Goal: Task Accomplishment & Management: Manage account settings

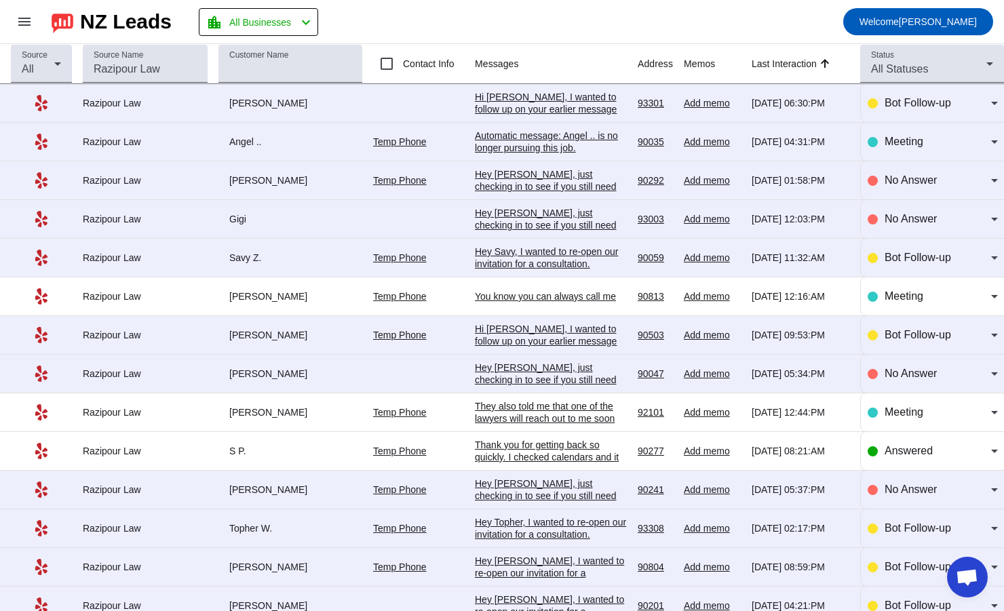
click at [486, 135] on div "Automatic message: Angel .. is no longer pursuing this job." at bounding box center [551, 142] width 152 height 24
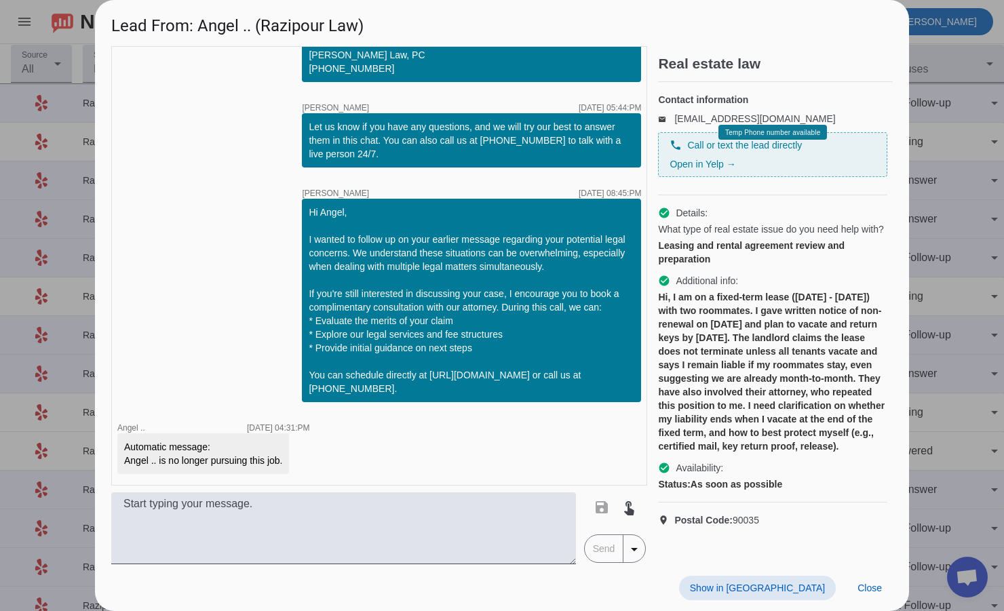
scroll to position [24, 0]
click at [875, 587] on span "Close" at bounding box center [869, 588] width 24 height 11
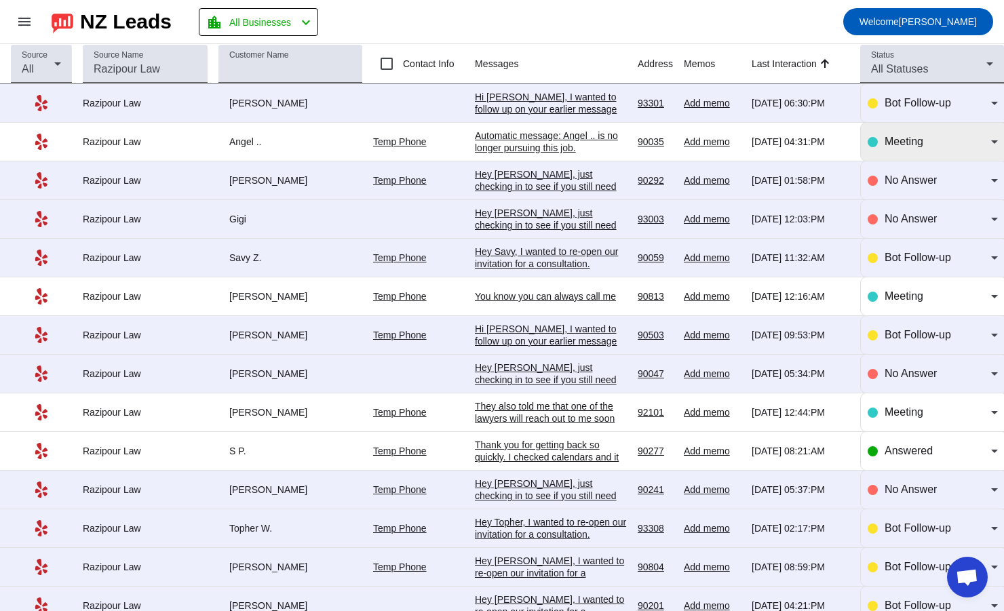
click at [907, 144] on span "Meeting" at bounding box center [903, 142] width 39 height 12
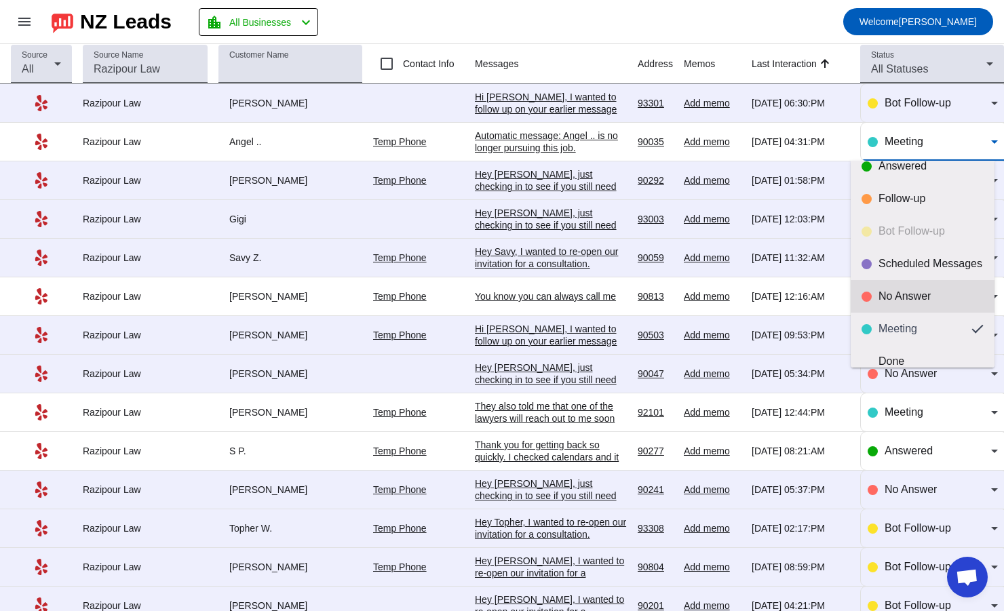
scroll to position [32, 0]
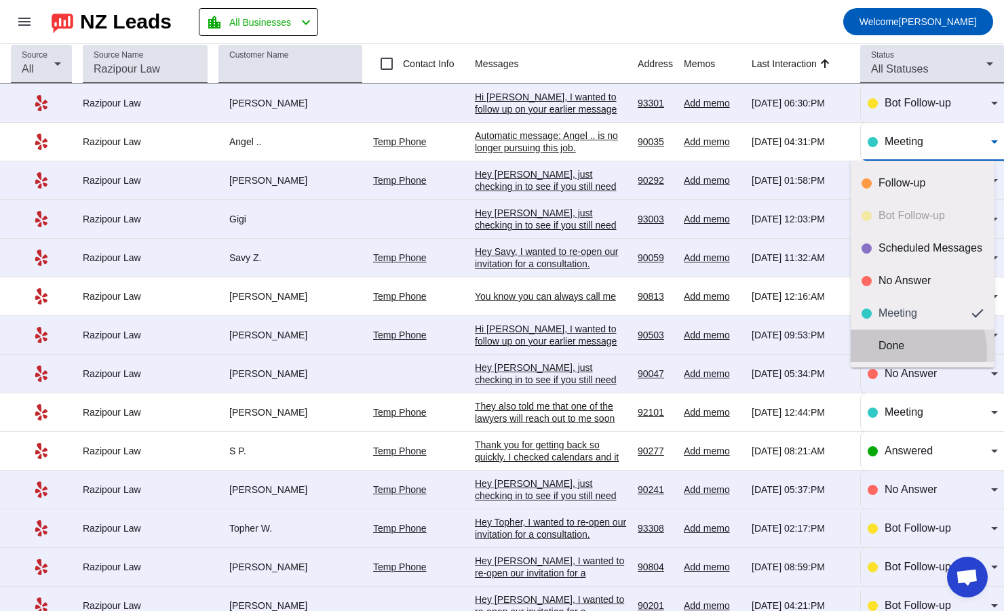
click at [900, 352] on div "Done" at bounding box center [930, 346] width 105 height 14
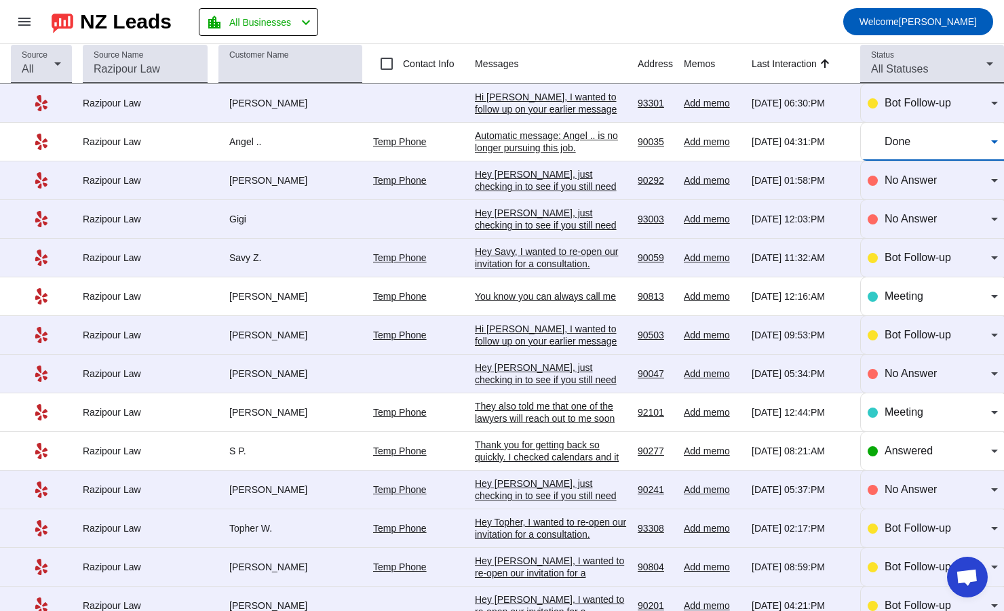
click at [491, 140] on div "Automatic message: Angel .. is no longer pursuing this job." at bounding box center [551, 142] width 152 height 24
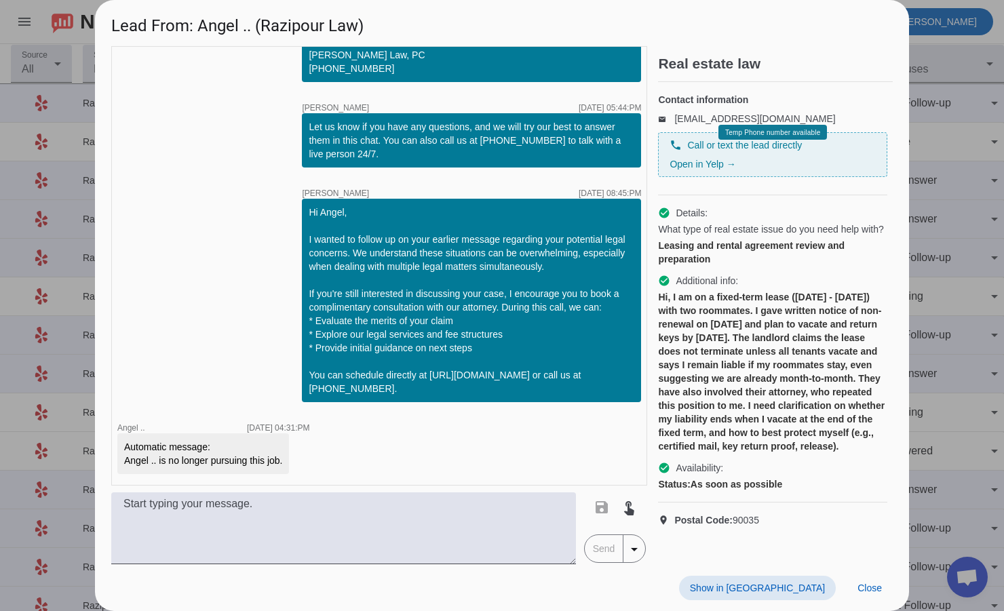
scroll to position [24, 0]
click at [878, 589] on span "Close" at bounding box center [869, 588] width 24 height 11
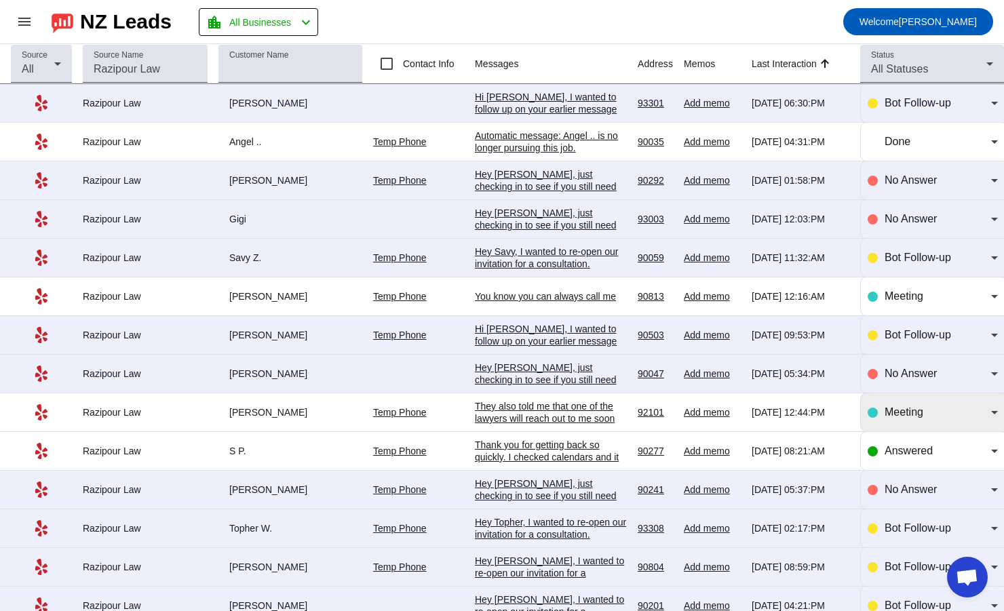
click at [884, 413] on span "Meeting" at bounding box center [903, 412] width 39 height 12
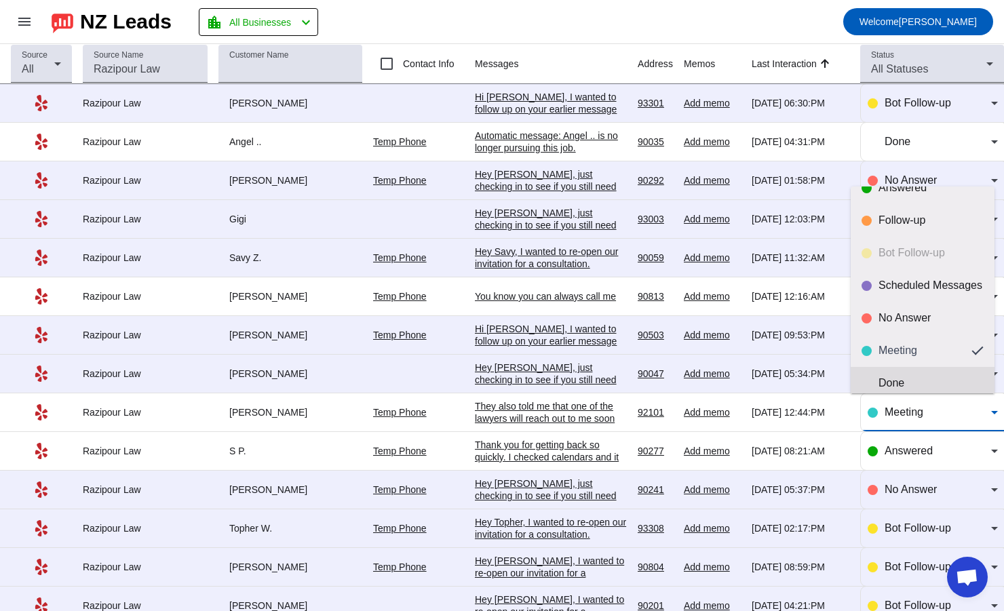
scroll to position [32, 0]
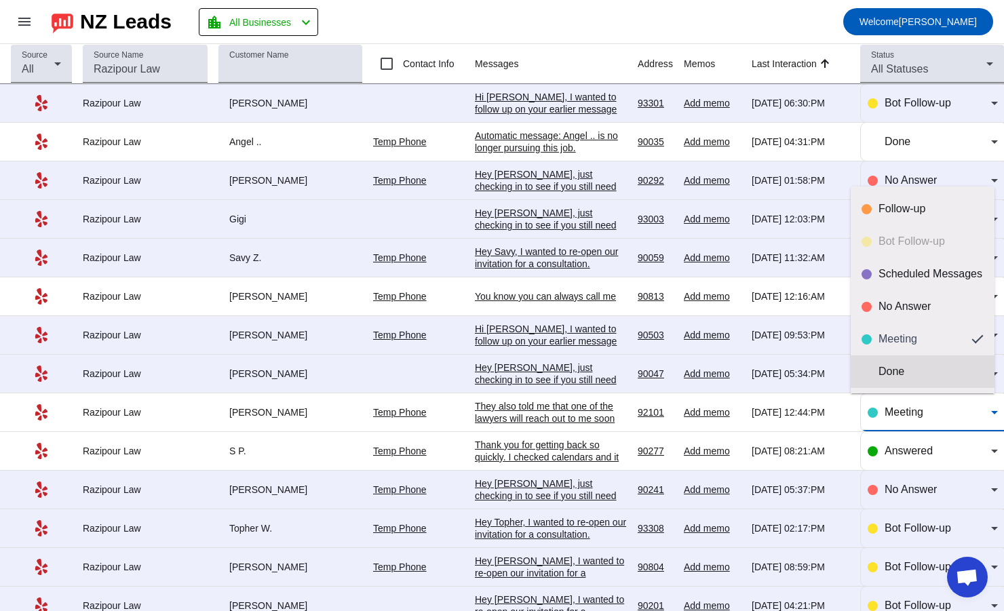
click at [903, 369] on div "Done" at bounding box center [930, 372] width 105 height 14
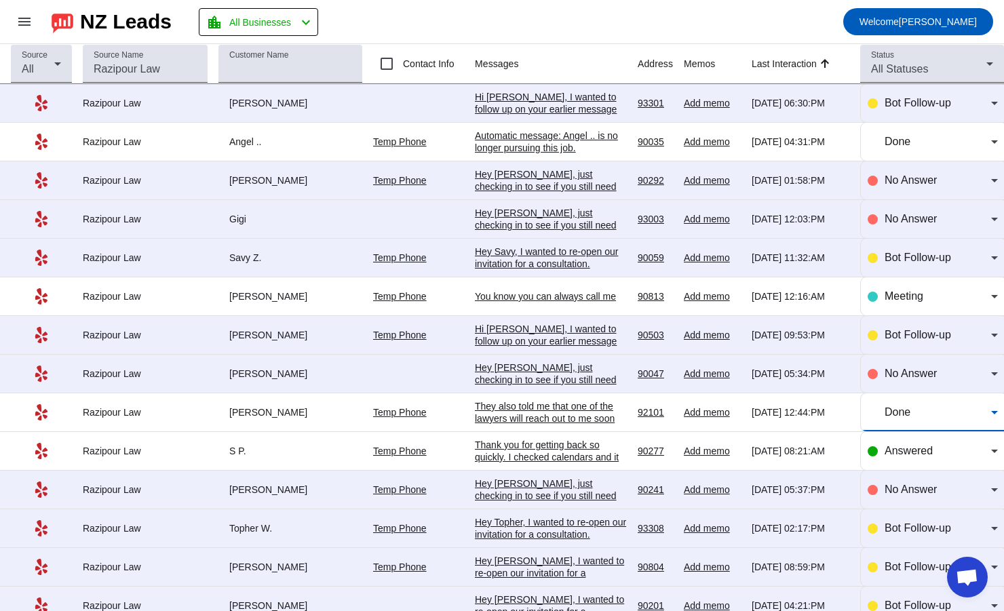
click at [926, 413] on div "Done" at bounding box center [937, 412] width 106 height 16
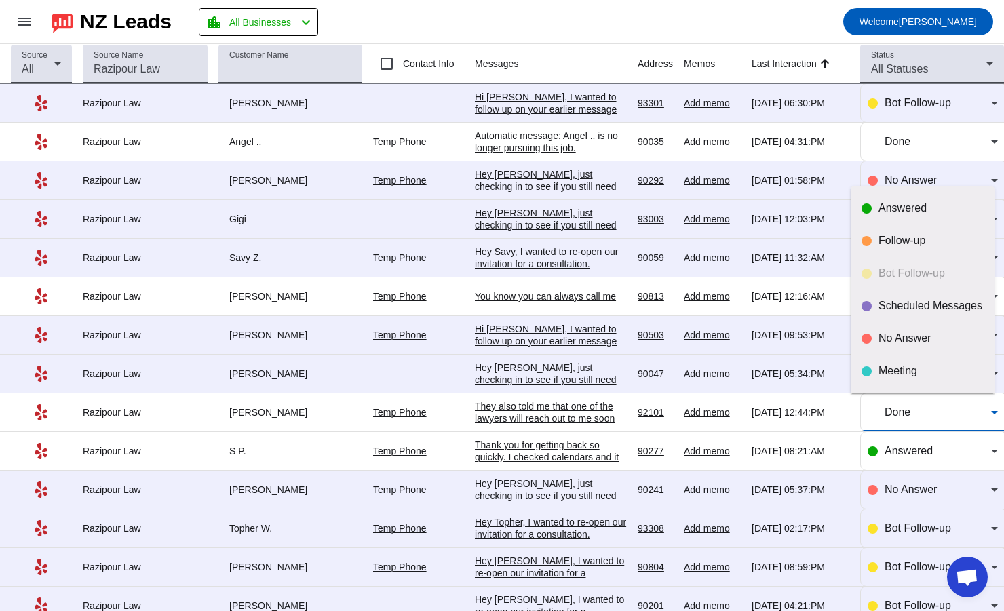
scroll to position [26, 0]
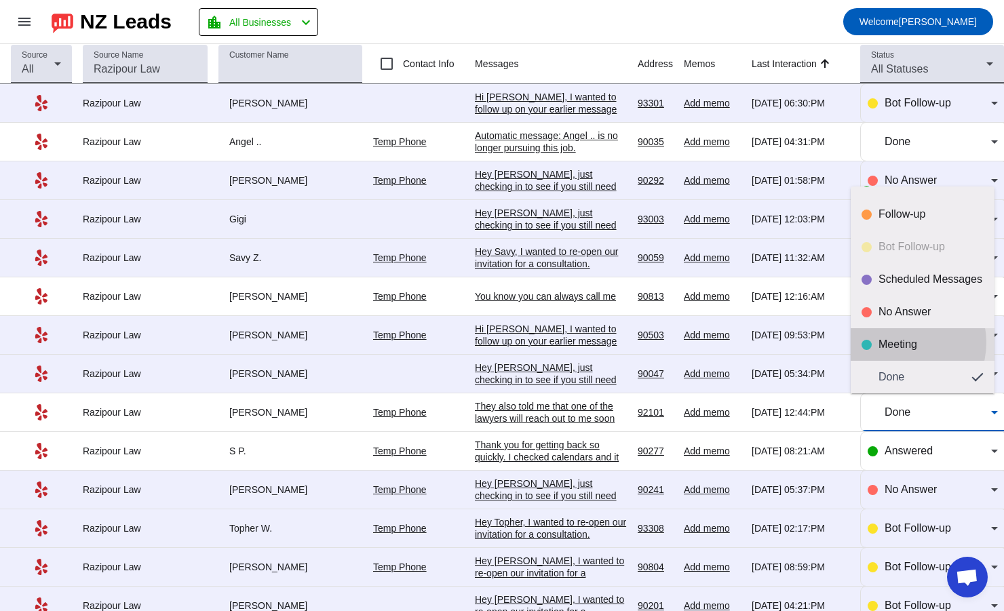
click at [900, 342] on div "Meeting" at bounding box center [930, 345] width 105 height 14
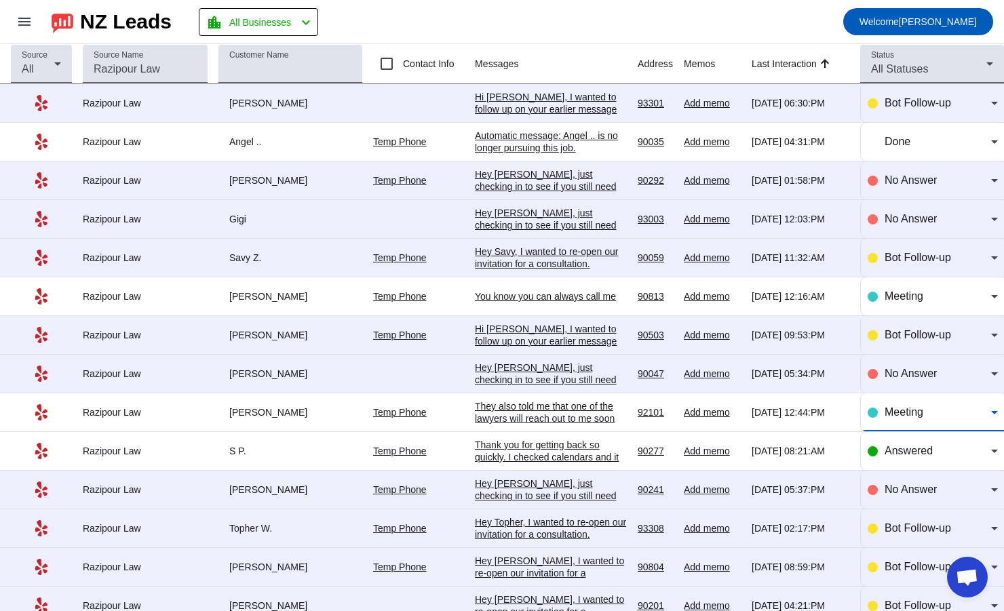
click at [911, 405] on div "Meeting" at bounding box center [937, 412] width 106 height 16
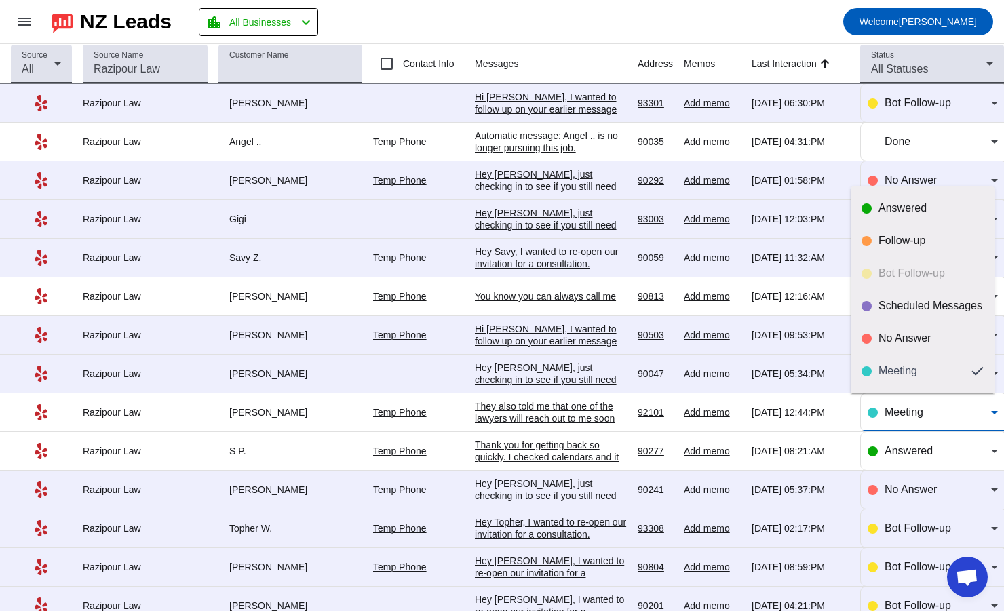
click at [911, 405] on div at bounding box center [502, 305] width 1004 height 611
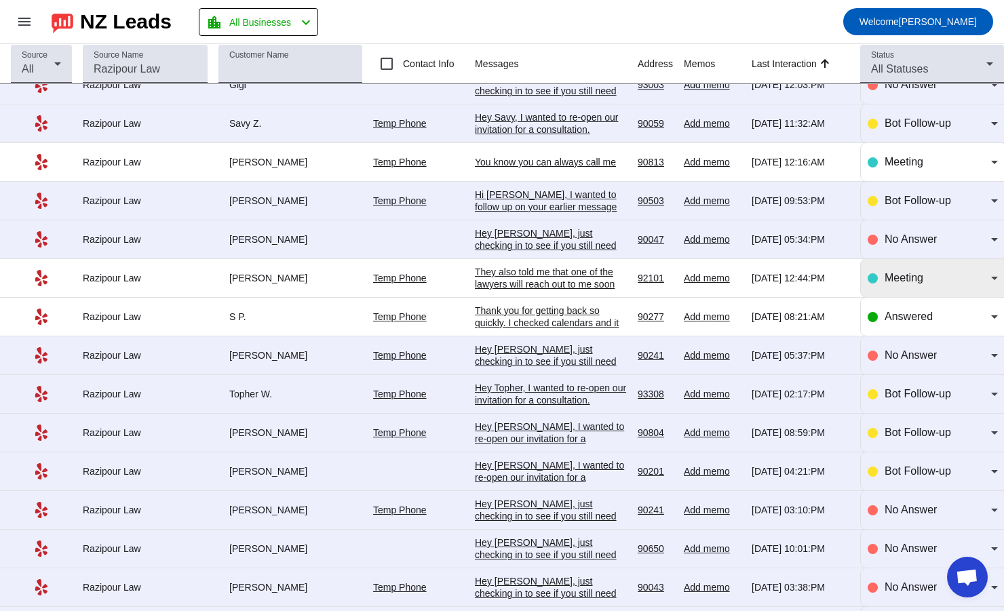
scroll to position [136, 0]
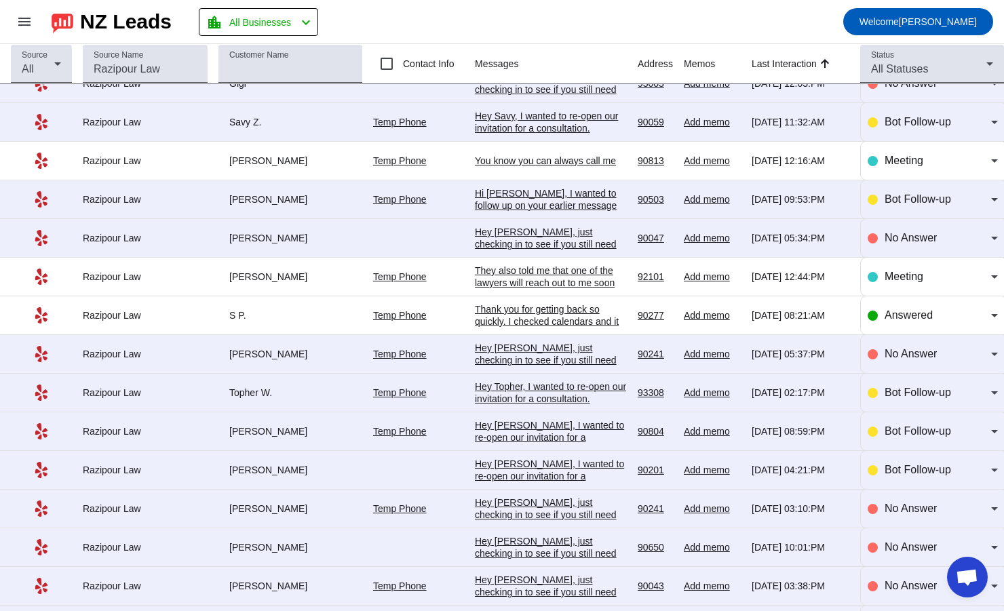
click at [475, 317] on div "Thank you for getting back so quickly. I checked calendars and it seems like th…" at bounding box center [551, 333] width 152 height 61
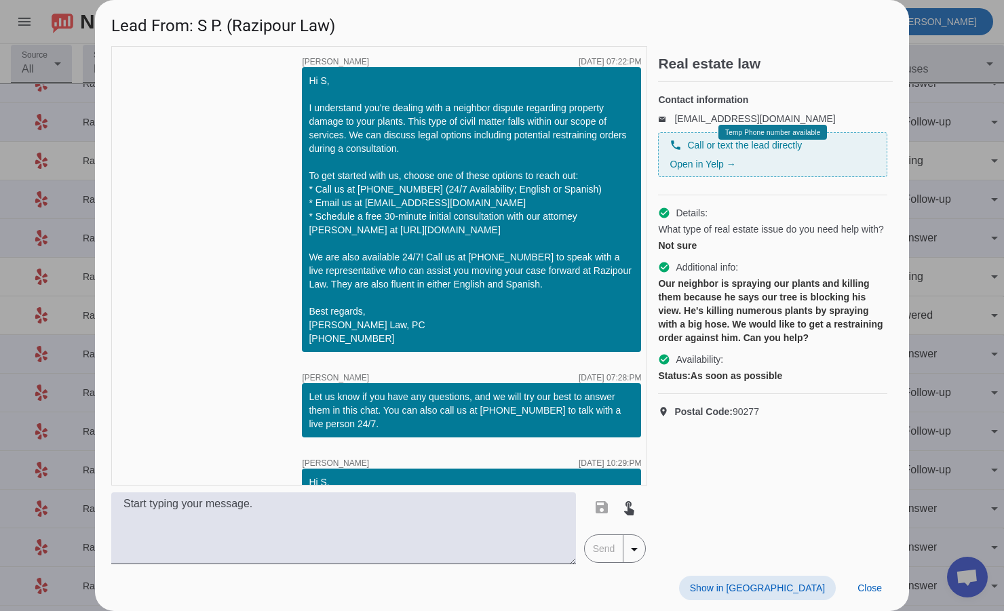
scroll to position [324, 0]
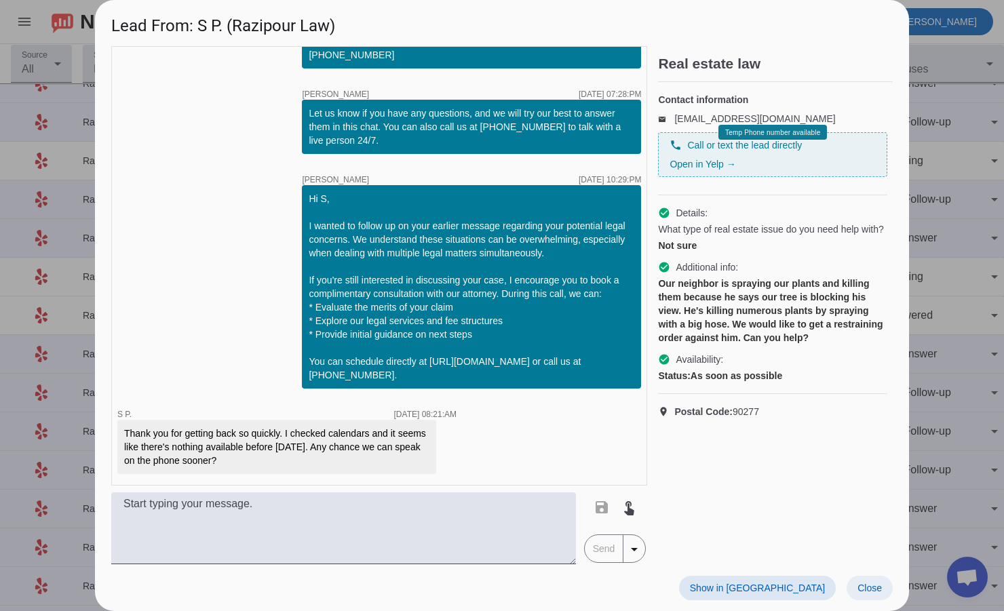
click at [876, 584] on span "Close" at bounding box center [869, 588] width 24 height 11
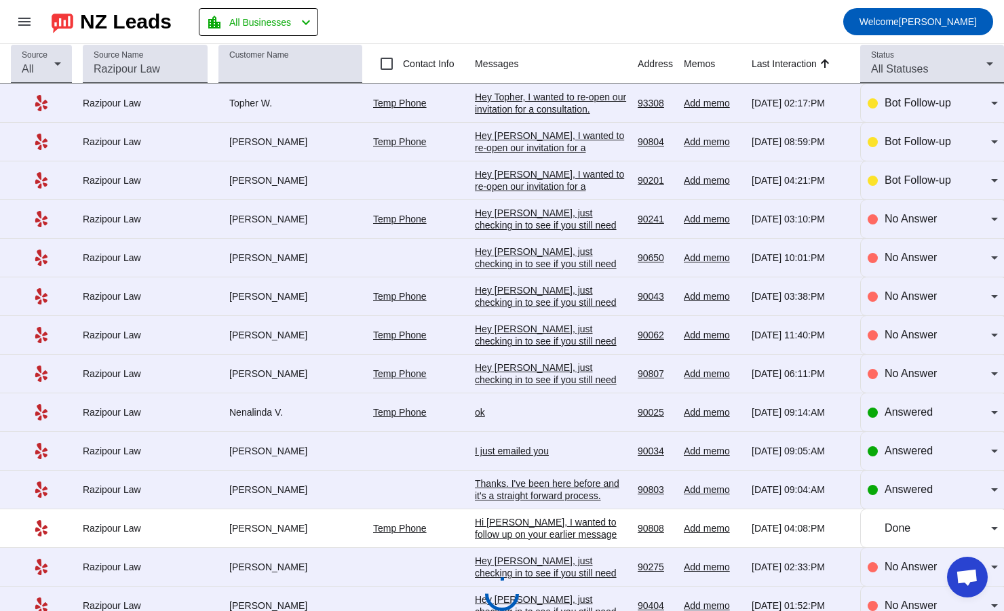
scroll to position [450, 0]
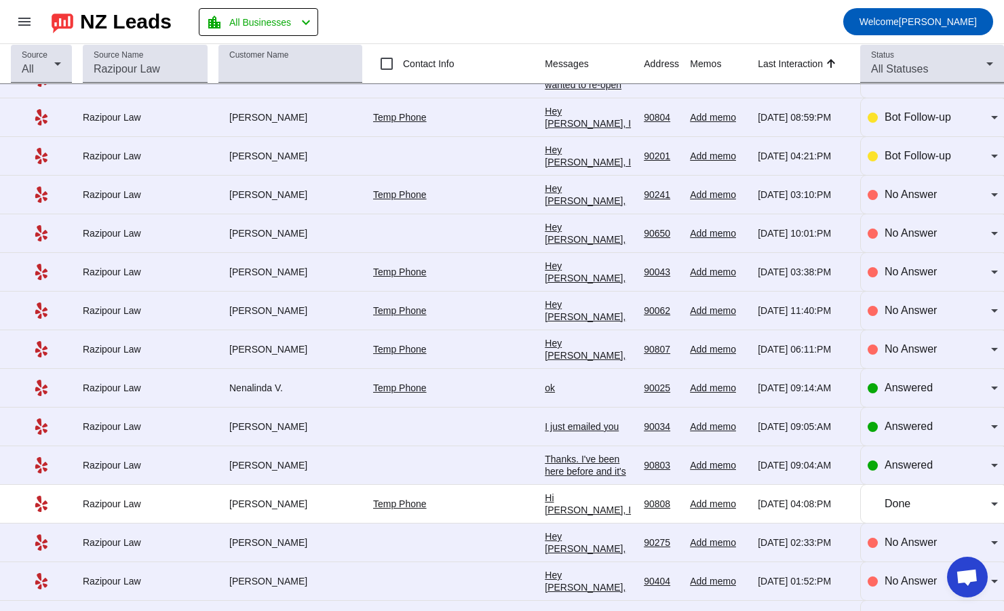
click at [633, 464] on div "Thanks. I've been here before and it's a straight forward process. Ideally I do…" at bounding box center [589, 514] width 88 height 122
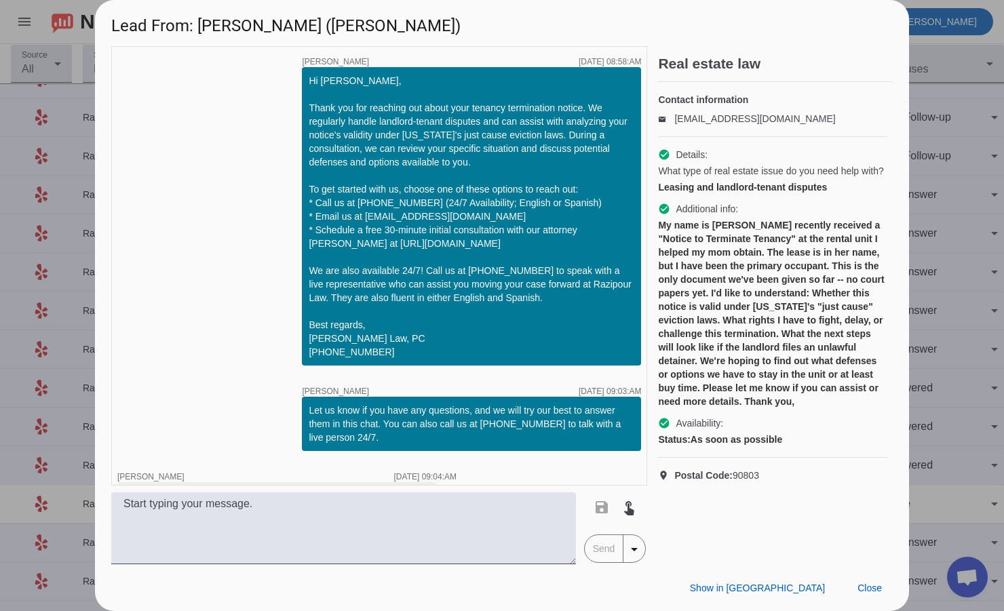
scroll to position [103, 0]
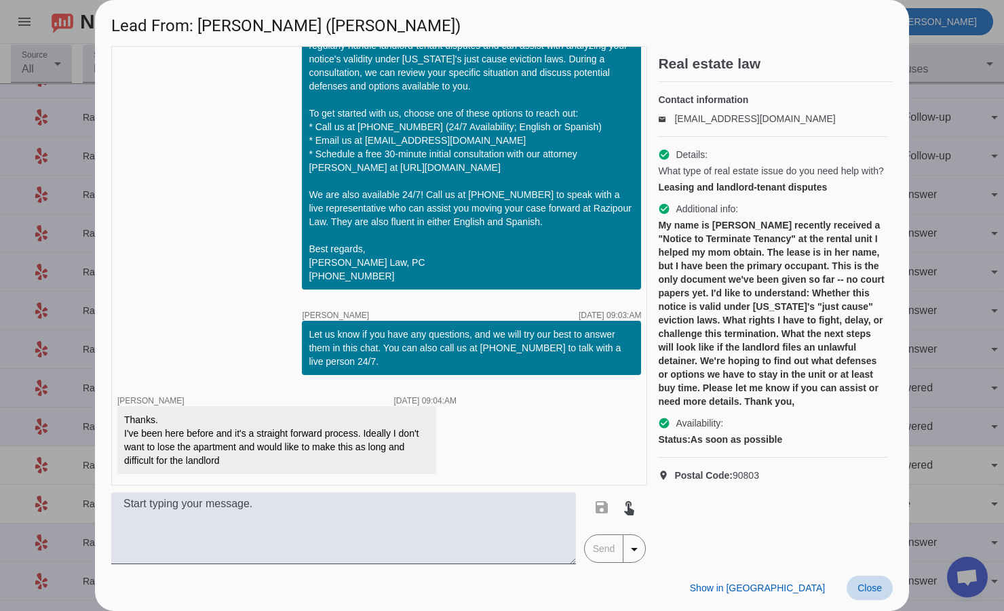
click at [870, 589] on span "Close" at bounding box center [869, 588] width 24 height 11
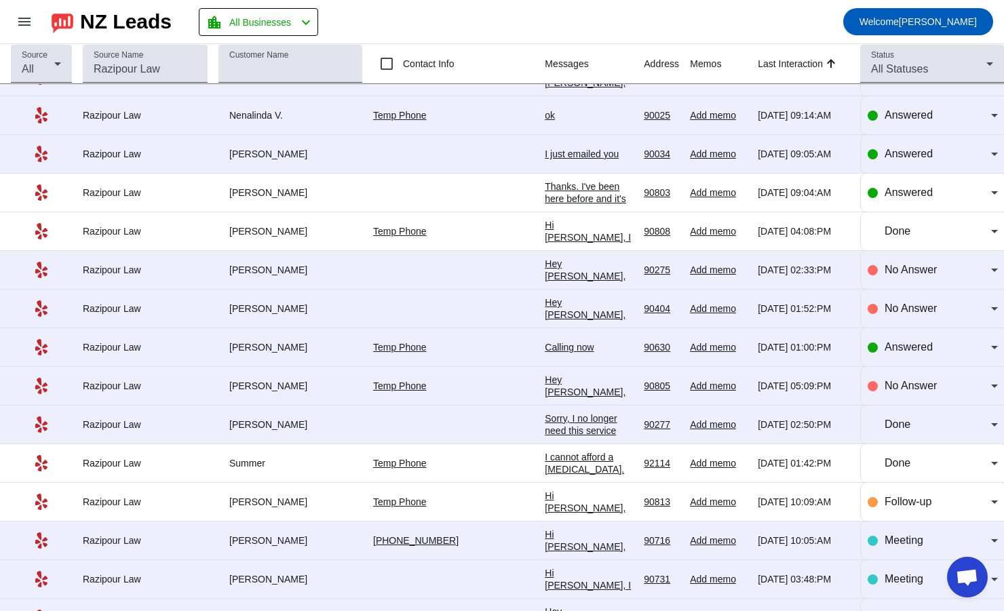
scroll to position [789, 0]
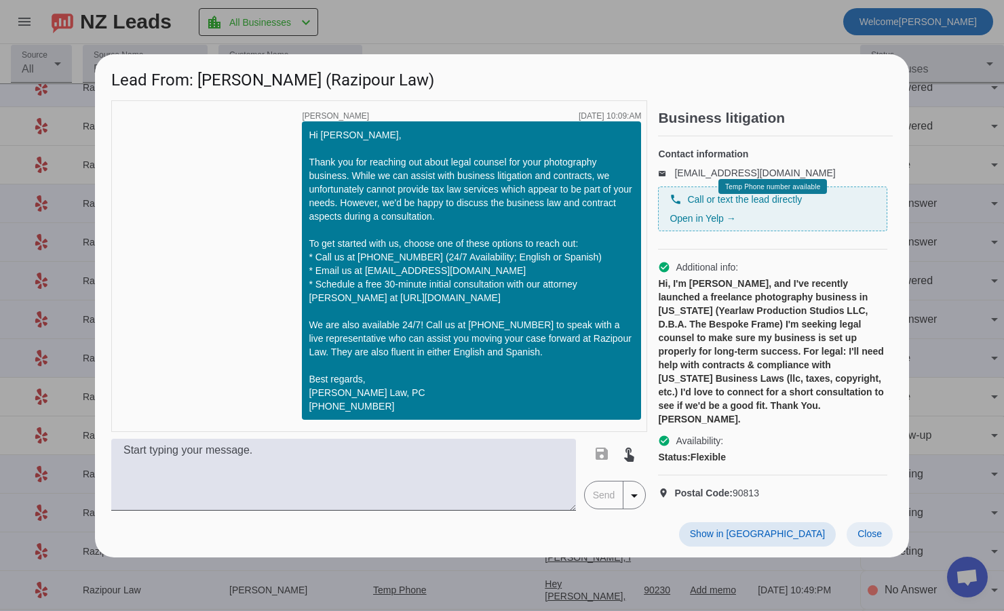
click at [878, 539] on span "Close" at bounding box center [869, 533] width 24 height 11
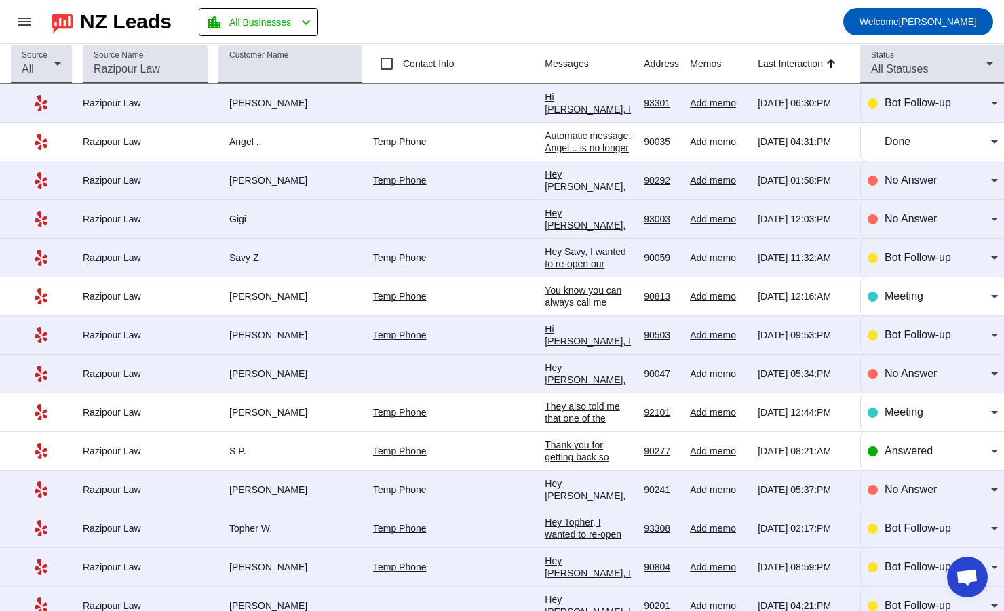
scroll to position [0, 85]
